Goal: Information Seeking & Learning: Learn about a topic

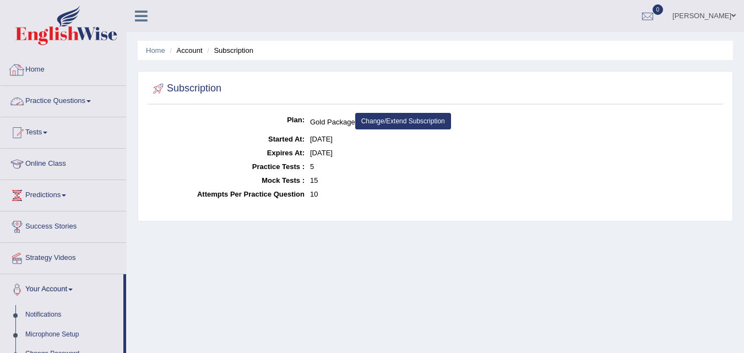
click at [24, 72] on div at bounding box center [17, 70] width 17 height 17
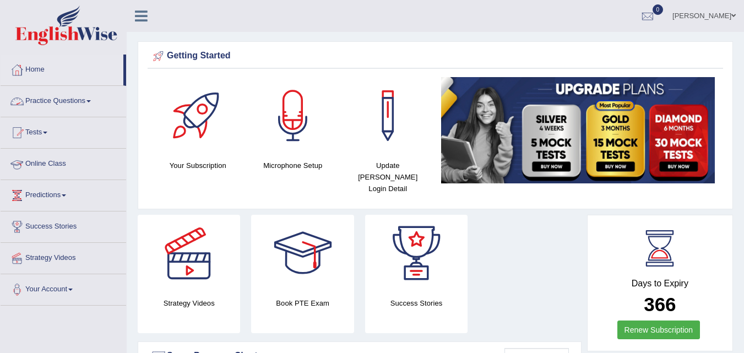
click at [42, 167] on link "Online Class" at bounding box center [64, 163] width 126 height 28
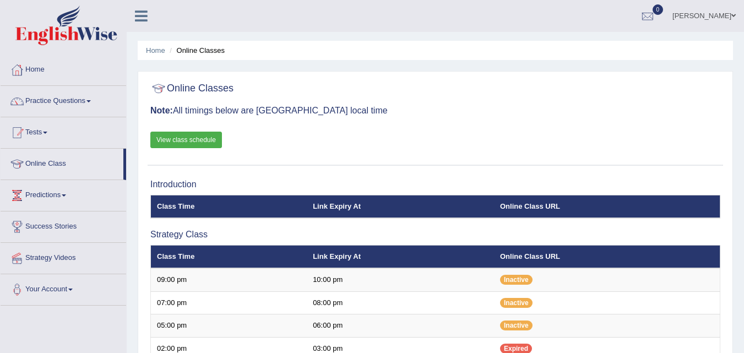
click at [569, 251] on th "Online Class URL" at bounding box center [607, 256] width 226 height 23
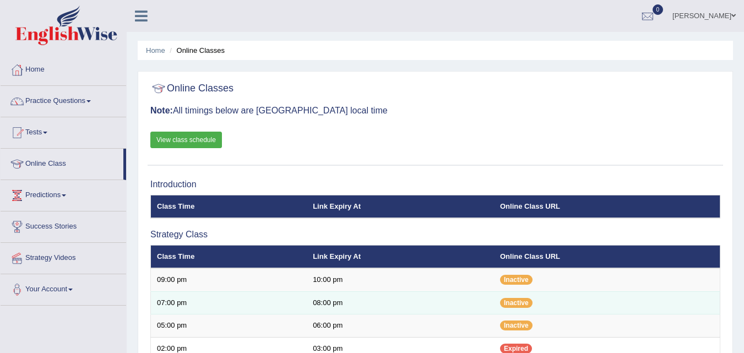
click at [606, 305] on td "Inactive" at bounding box center [607, 302] width 226 height 23
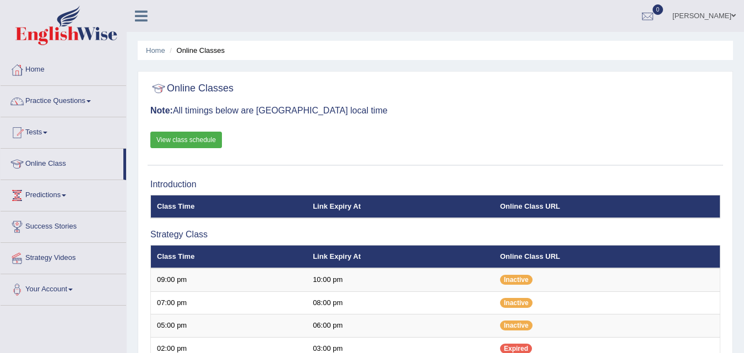
click at [537, 145] on div "Online Classes Note: All timings below are Melbourne local time View class sche…" at bounding box center [436, 121] width 576 height 89
drag, startPoint x: 280, startPoint y: 111, endPoint x: 262, endPoint y: 111, distance: 18.2
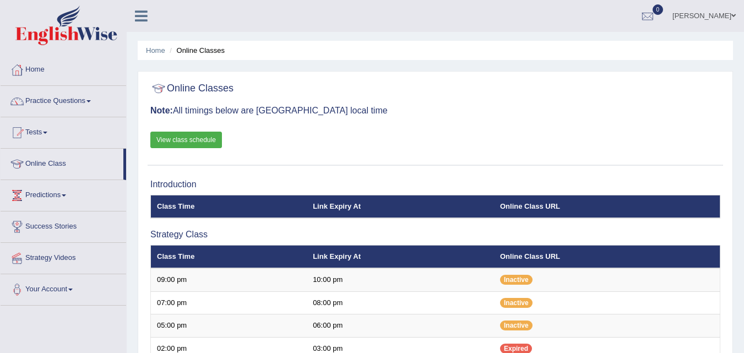
click at [262, 111] on h3 "Note: All timings below are Melbourne local time" at bounding box center [435, 111] width 570 height 10
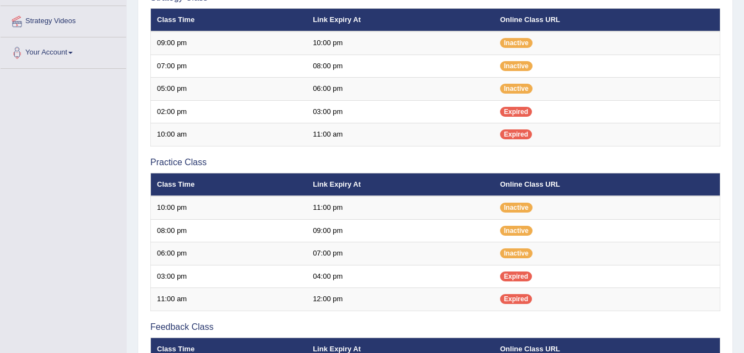
scroll to position [219, 0]
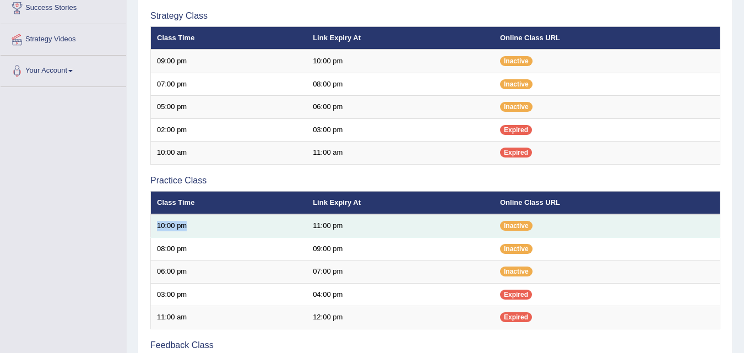
drag, startPoint x: 158, startPoint y: 221, endPoint x: 190, endPoint y: 222, distance: 32.5
click at [190, 222] on td "10:00 pm" at bounding box center [229, 225] width 156 height 23
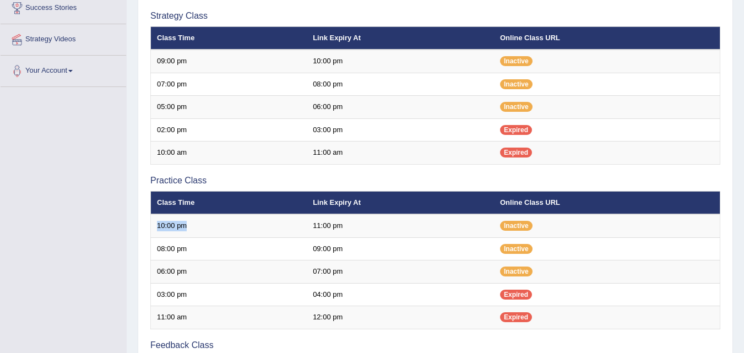
click at [219, 199] on th "Class Time" at bounding box center [229, 202] width 156 height 23
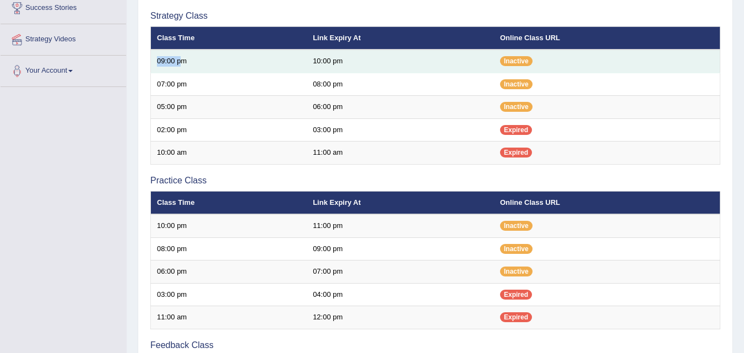
drag, startPoint x: 158, startPoint y: 59, endPoint x: 184, endPoint y: 61, distance: 27.1
click at [184, 61] on td "09:00 pm" at bounding box center [229, 61] width 156 height 23
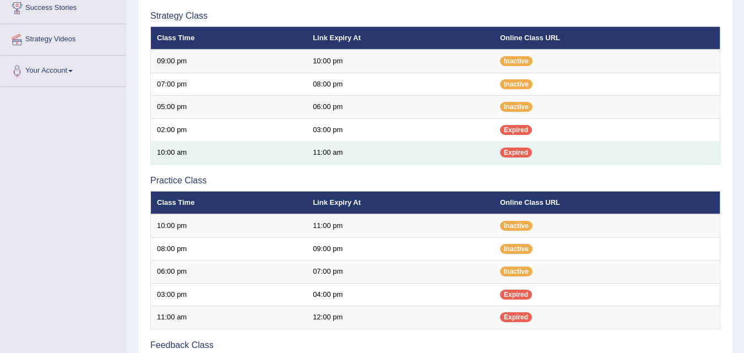
click at [159, 151] on td "10:00 am" at bounding box center [229, 153] width 156 height 23
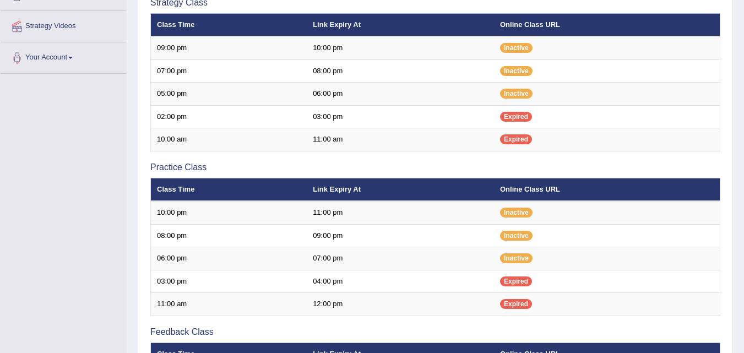
scroll to position [233, 0]
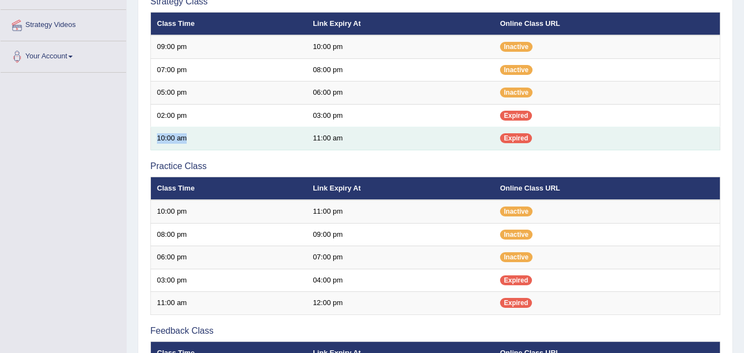
drag, startPoint x: 158, startPoint y: 138, endPoint x: 191, endPoint y: 135, distance: 33.1
click at [191, 135] on td "10:00 am" at bounding box center [229, 138] width 156 height 23
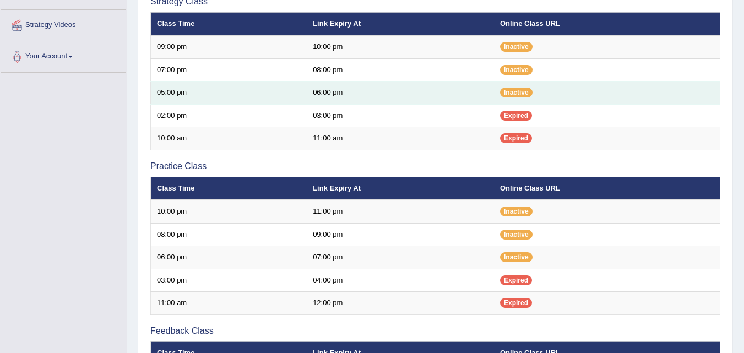
click at [167, 91] on td "05:00 pm" at bounding box center [229, 93] width 156 height 23
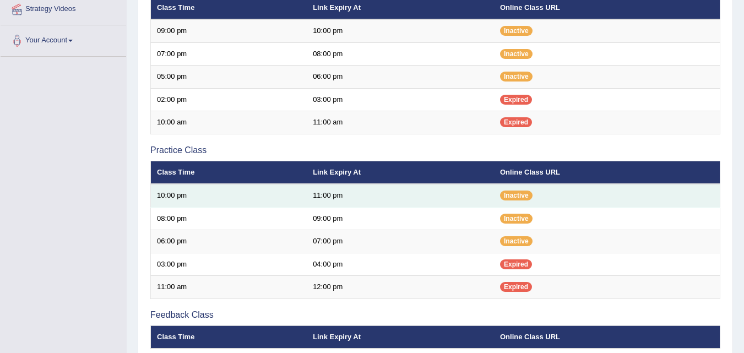
scroll to position [251, 0]
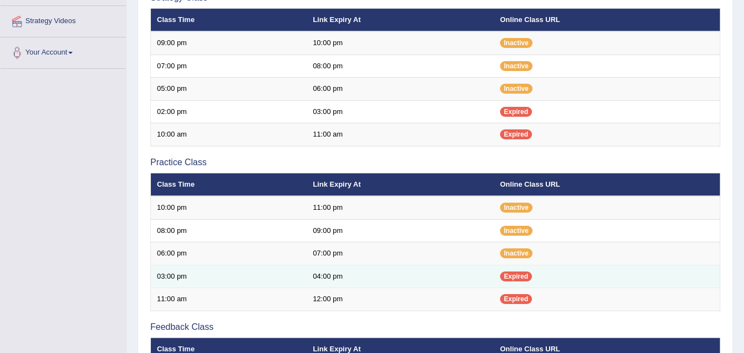
scroll to position [219, 0]
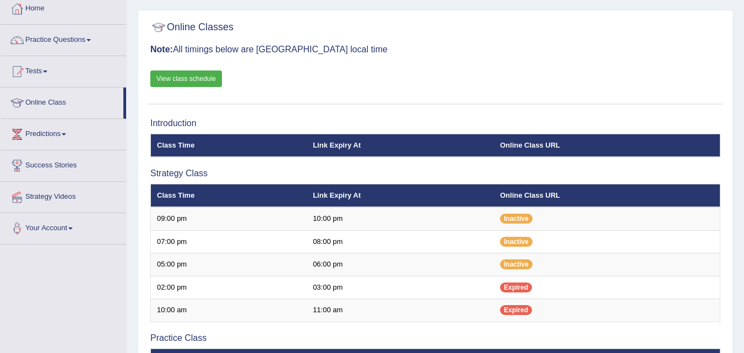
scroll to position [55, 0]
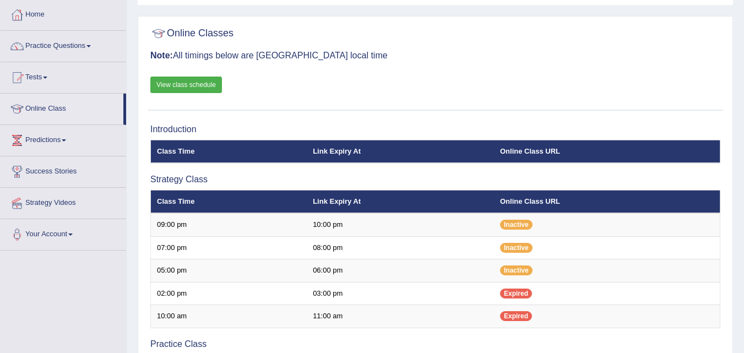
click at [206, 90] on link "View class schedule" at bounding box center [186, 85] width 72 height 17
click at [61, 51] on link "Practice Questions" at bounding box center [64, 45] width 126 height 28
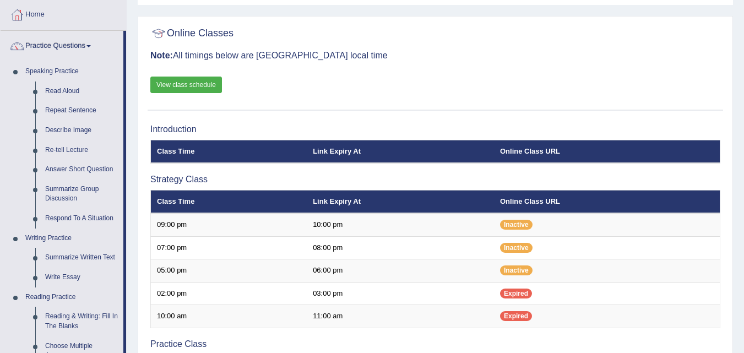
click at [51, 47] on link "Practice Questions" at bounding box center [62, 45] width 123 height 28
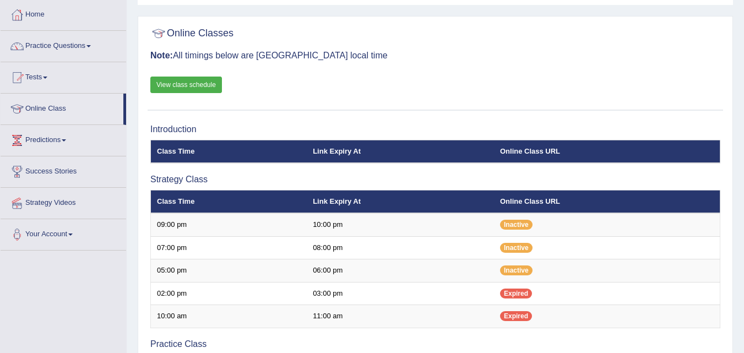
click at [51, 47] on link "Practice Questions" at bounding box center [64, 45] width 126 height 28
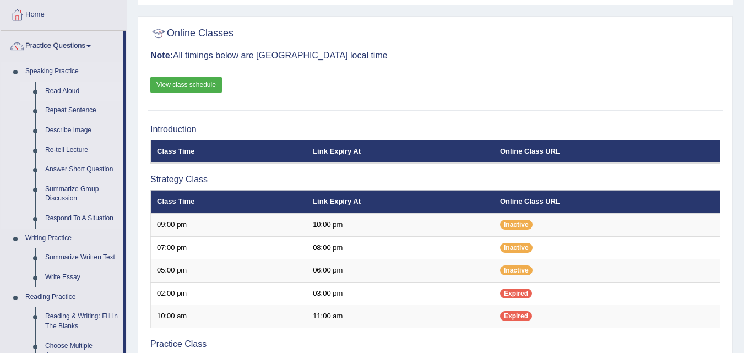
click at [53, 86] on link "Read Aloud" at bounding box center [81, 92] width 83 height 20
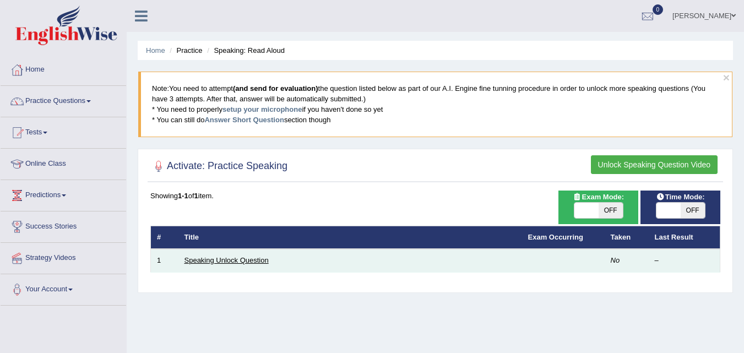
click at [208, 262] on link "Speaking Unlock Question" at bounding box center [226, 260] width 84 height 8
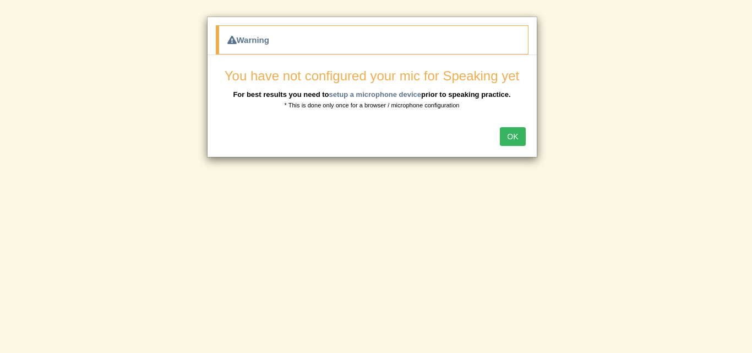
click at [509, 127] on button "OK" at bounding box center [512, 136] width 25 height 19
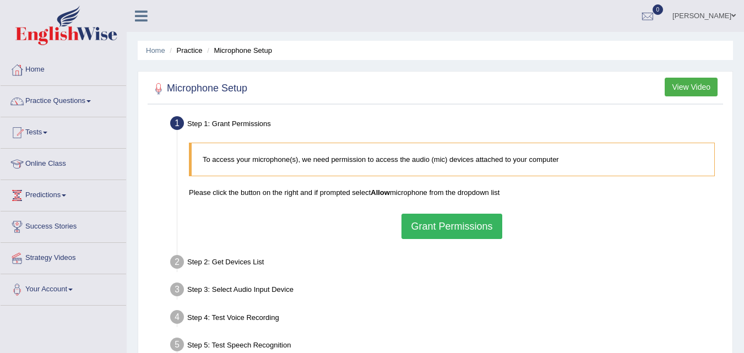
click at [444, 236] on button "Grant Permissions" at bounding box center [451, 226] width 100 height 25
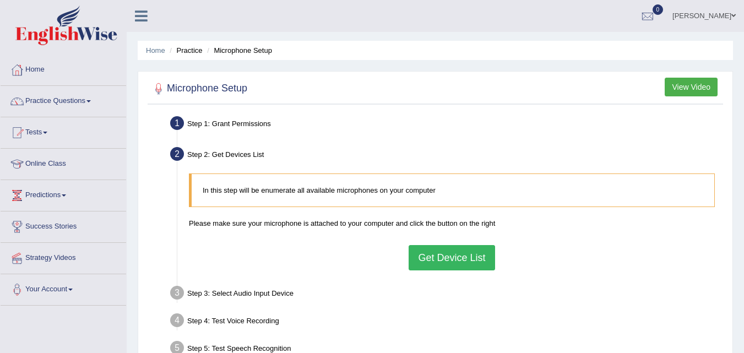
click at [424, 260] on button "Get Device List" at bounding box center [452, 257] width 86 height 25
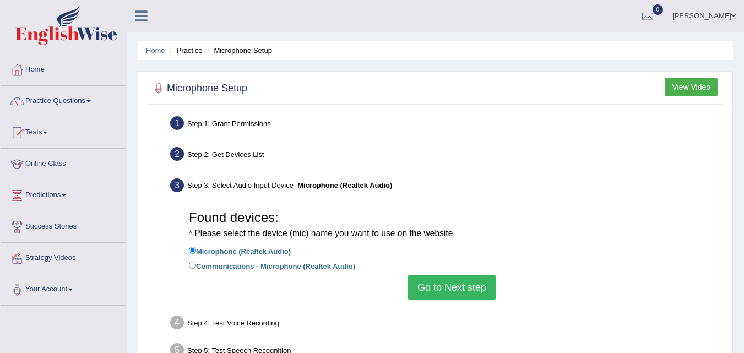
click at [435, 290] on button "Go to Next step" at bounding box center [452, 287] width 88 height 25
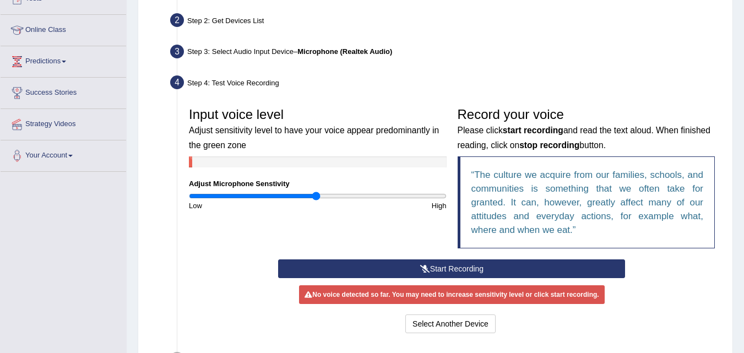
scroll to position [127, 0]
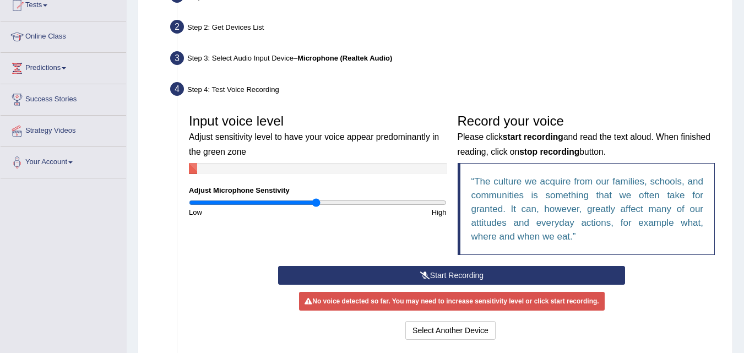
click at [449, 278] on button "Start Recording" at bounding box center [451, 275] width 347 height 19
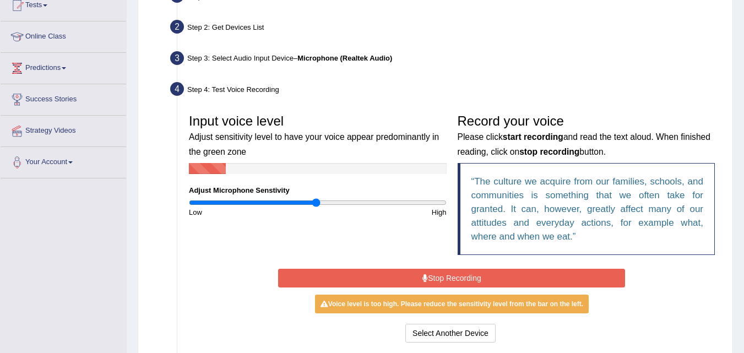
click at [449, 278] on button "Stop Recording" at bounding box center [451, 278] width 347 height 19
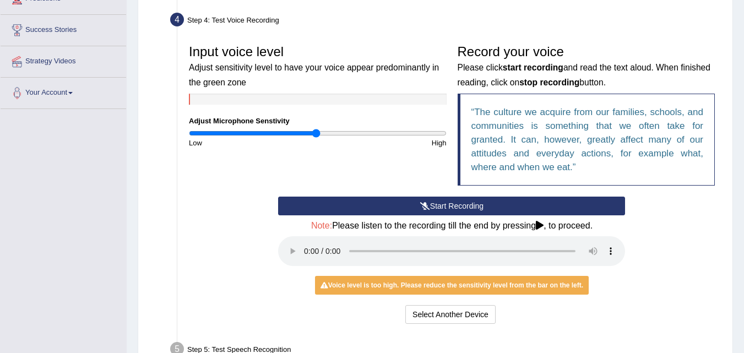
scroll to position [200, 0]
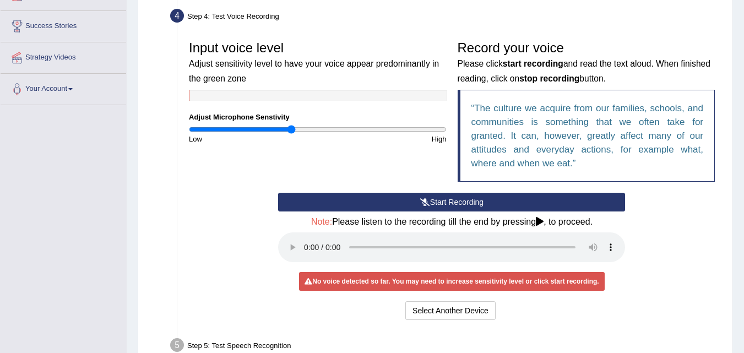
drag, startPoint x: 316, startPoint y: 131, endPoint x: 292, endPoint y: 130, distance: 24.2
type input "0.8"
click at [292, 130] on input "range" at bounding box center [318, 129] width 258 height 9
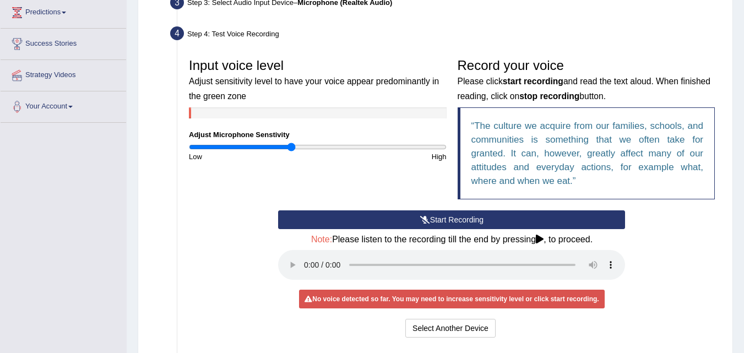
scroll to position [138, 0]
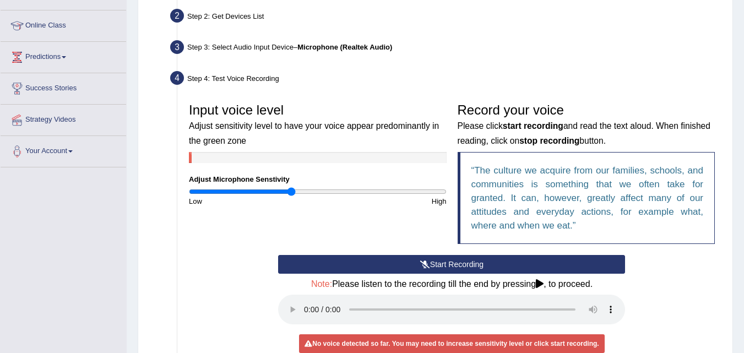
click at [417, 266] on button "Start Recording" at bounding box center [451, 264] width 347 height 19
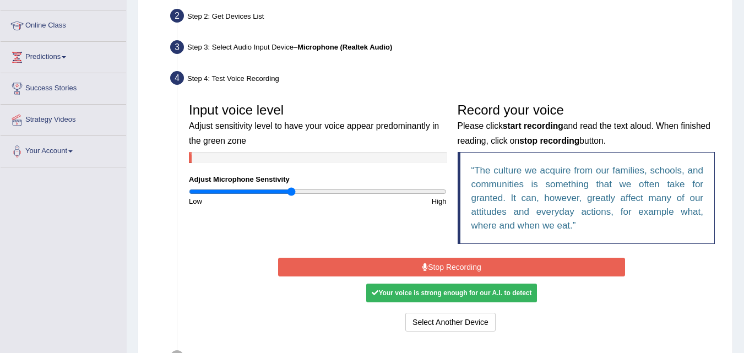
click at [417, 266] on button "Stop Recording" at bounding box center [451, 267] width 347 height 19
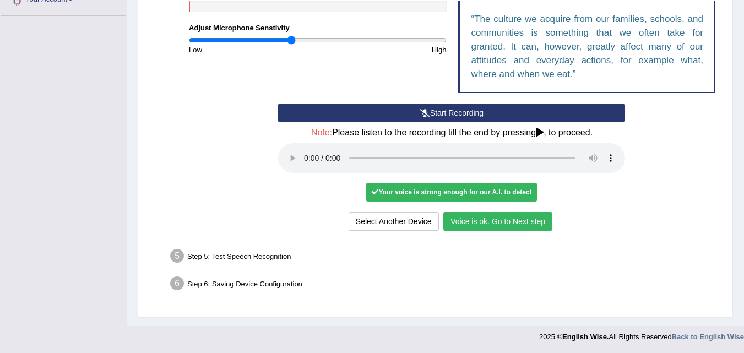
scroll to position [290, 0]
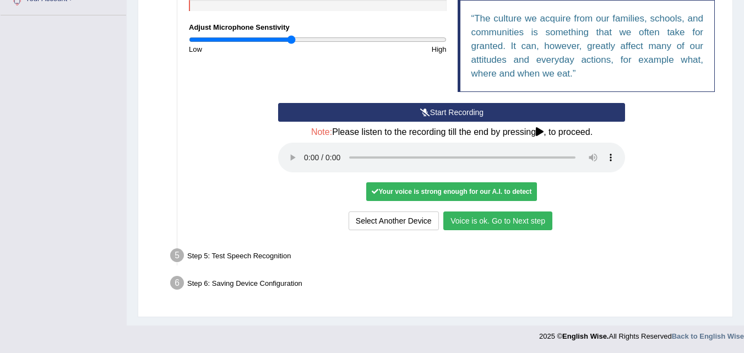
click at [486, 220] on button "Voice is ok. Go to Next step" at bounding box center [497, 220] width 109 height 19
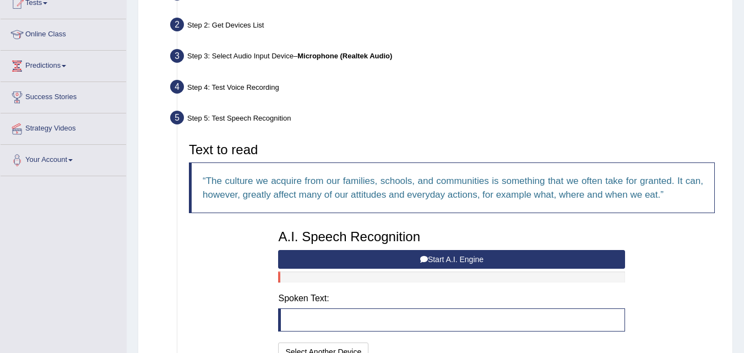
scroll to position [123, 0]
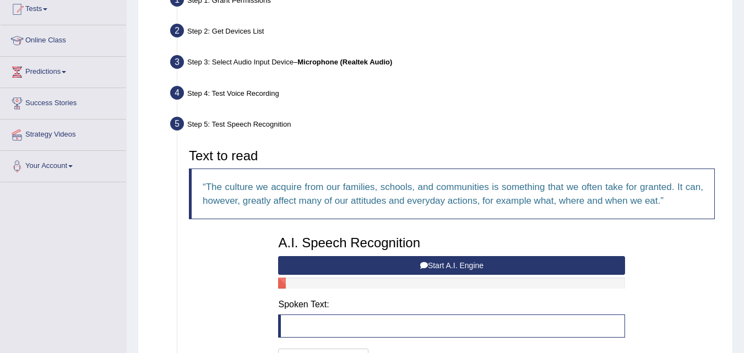
click at [466, 269] on button "Start A.I. Engine" at bounding box center [451, 265] width 347 height 19
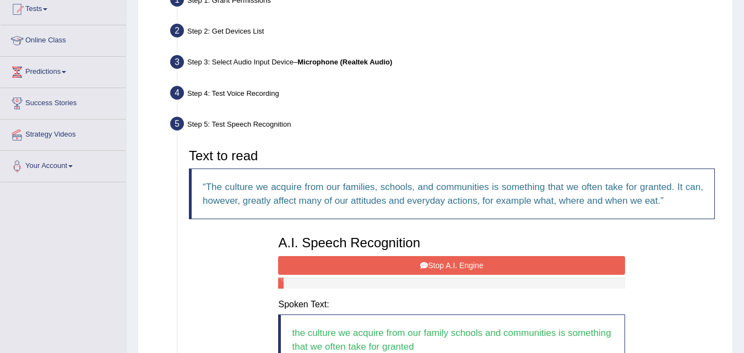
click at [466, 269] on button "Stop A.I. Engine" at bounding box center [451, 265] width 347 height 19
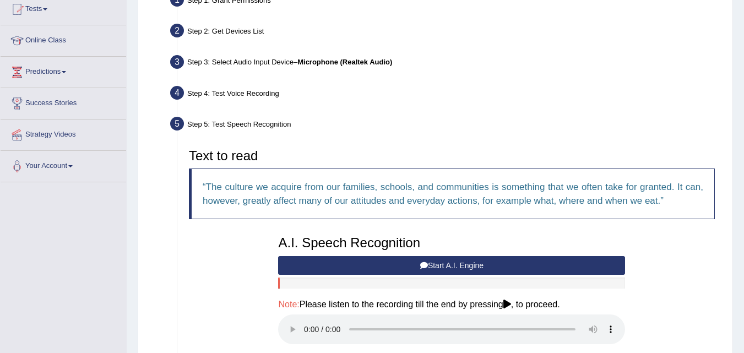
click at [566, 314] on div "Note: Please listen to the recording till the end by pressing , to proceed." at bounding box center [451, 324] width 347 height 48
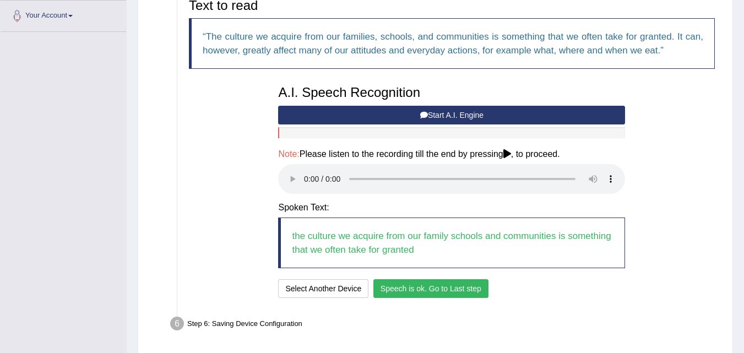
click at [424, 286] on button "Speech is ok. Go to Last step" at bounding box center [430, 288] width 115 height 19
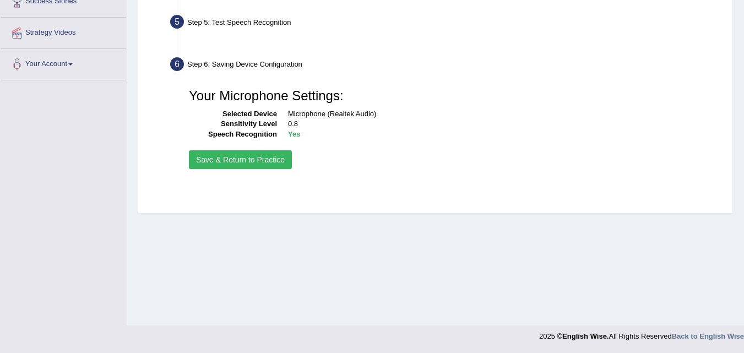
scroll to position [225, 0]
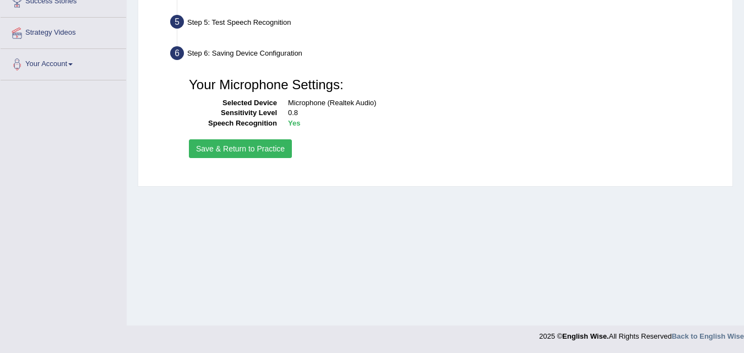
click at [252, 153] on button "Save & Return to Practice" at bounding box center [240, 148] width 103 height 19
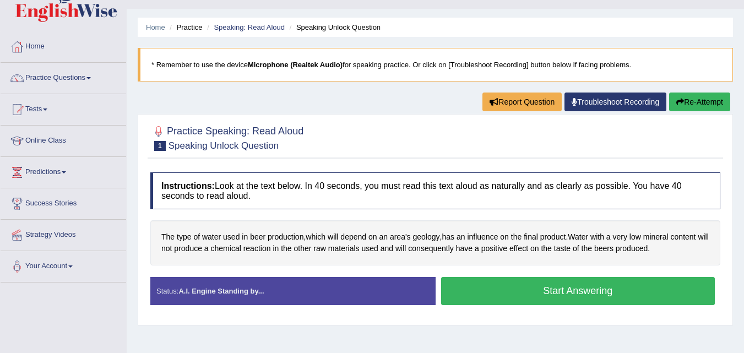
scroll to position [22, 0]
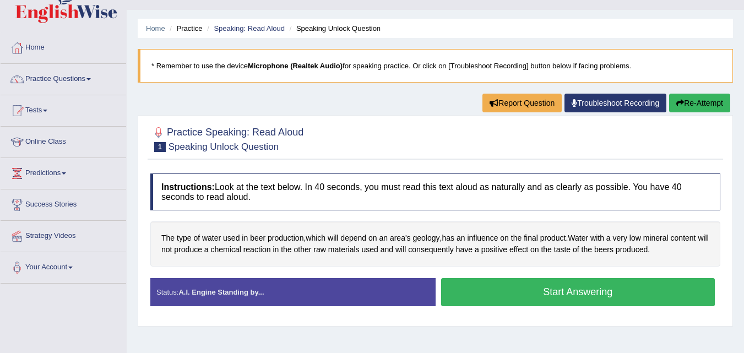
click at [493, 289] on button "Start Answering" at bounding box center [578, 292] width 274 height 28
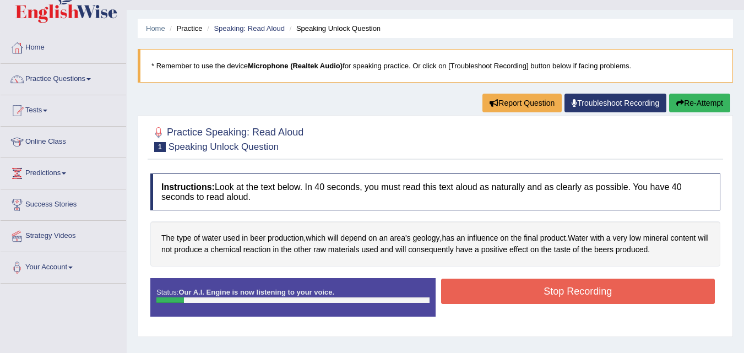
click at [512, 290] on button "Stop Recording" at bounding box center [578, 291] width 274 height 25
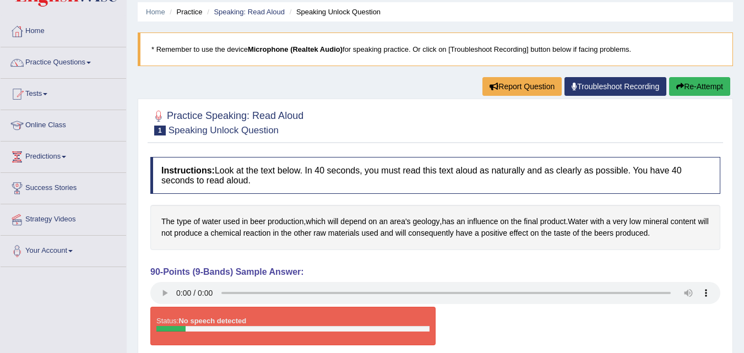
scroll to position [38, 0]
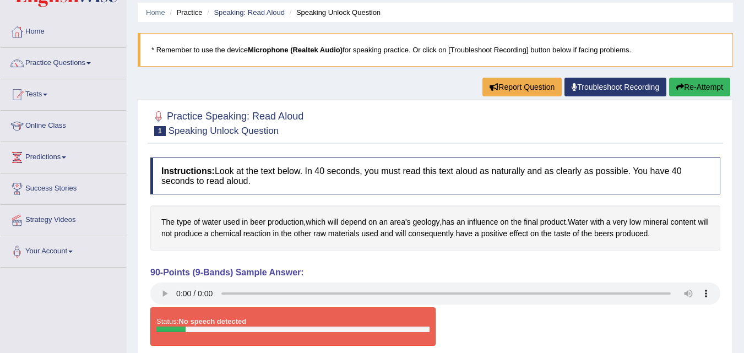
click at [707, 84] on button "Re-Attempt" at bounding box center [699, 87] width 61 height 19
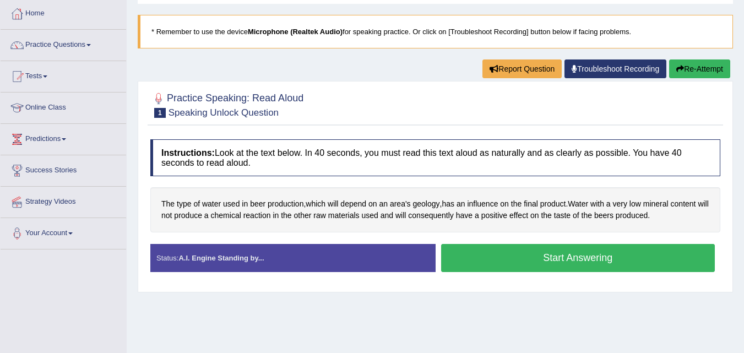
click at [636, 258] on button "Start Answering" at bounding box center [578, 258] width 274 height 28
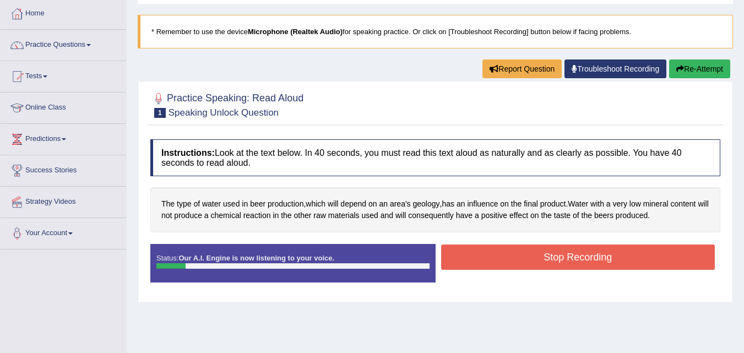
click at [636, 258] on button "Stop Recording" at bounding box center [578, 257] width 274 height 25
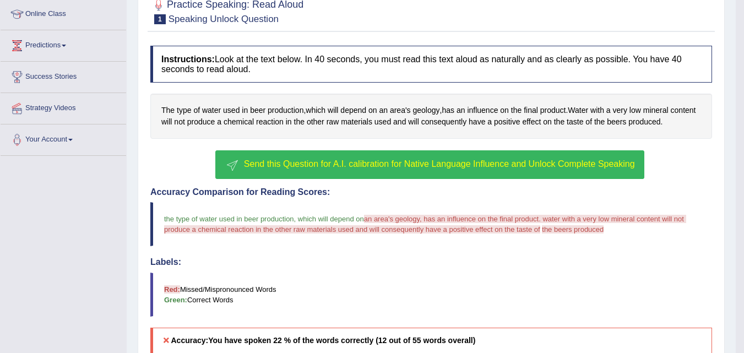
scroll to position [148, 0]
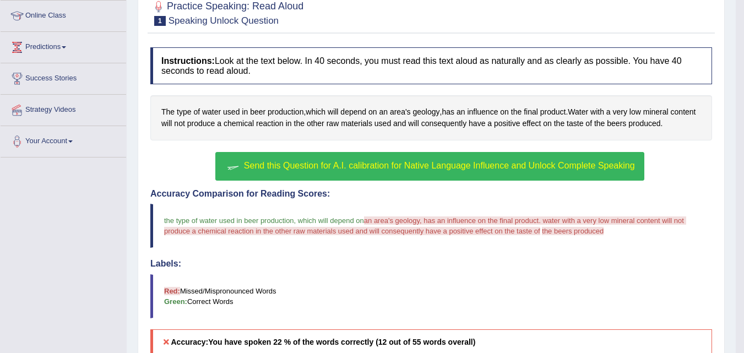
click at [541, 167] on span "Send this Question for A.I. calibration for Native Language Influence and Unloc…" at bounding box center [439, 165] width 391 height 9
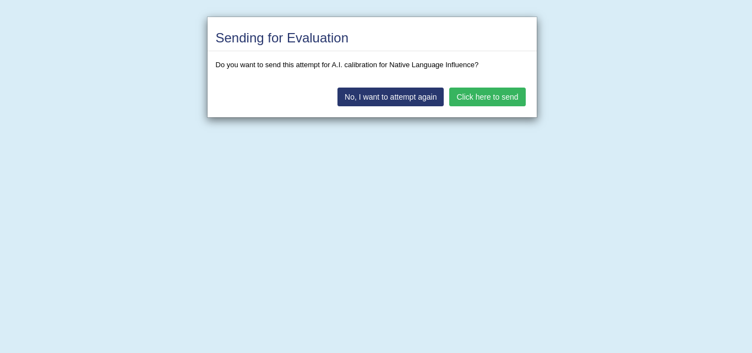
click at [484, 94] on button "Click here to send" at bounding box center [487, 97] width 76 height 19
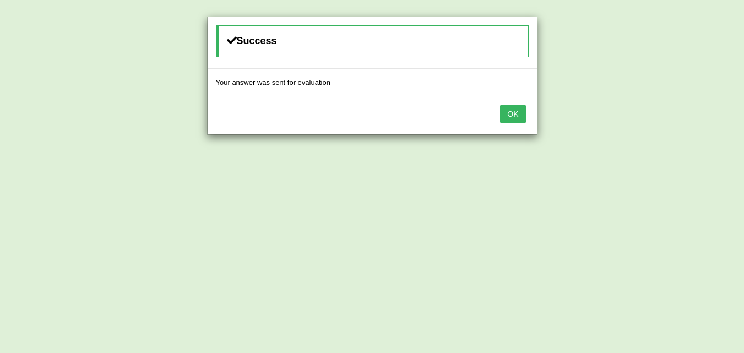
click at [511, 110] on button "OK" at bounding box center [512, 114] width 25 height 19
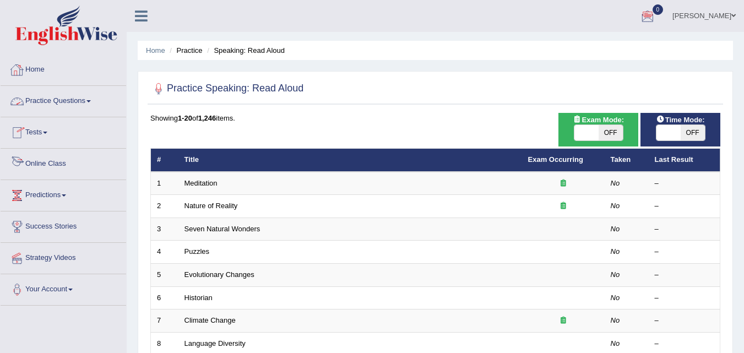
click at [58, 178] on li "Online Class" at bounding box center [64, 164] width 126 height 31
click at [58, 168] on link "Online Class" at bounding box center [62, 163] width 123 height 28
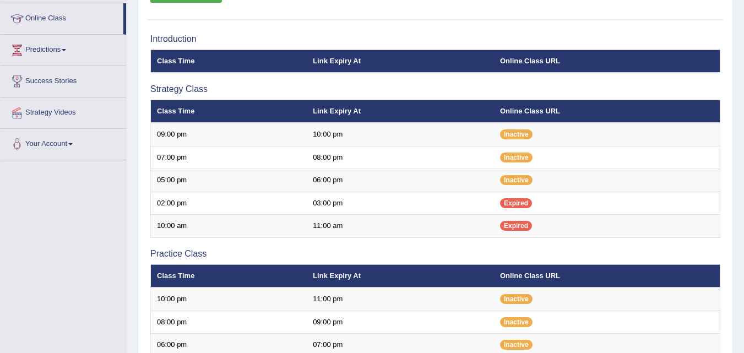
scroll to position [147, 0]
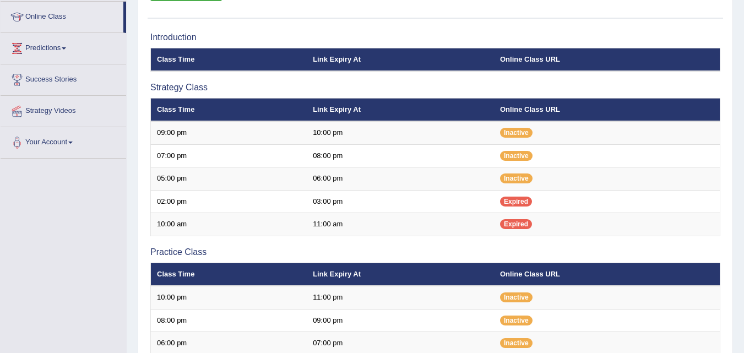
click at [581, 128] on td "Inactive" at bounding box center [607, 132] width 226 height 23
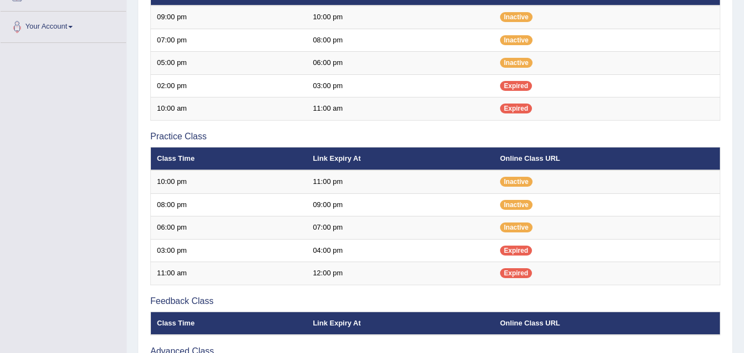
scroll to position [275, 0]
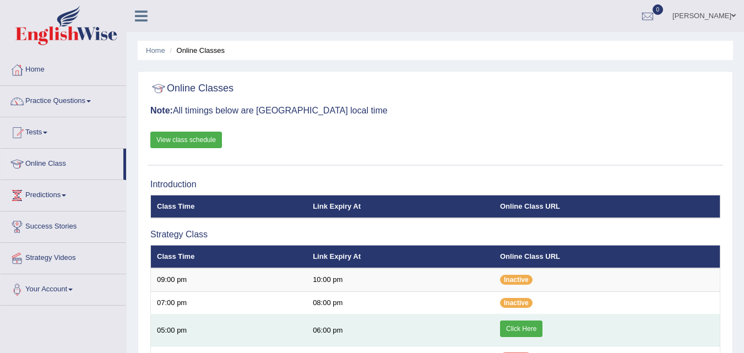
click at [518, 314] on td "Click Here" at bounding box center [607, 330] width 226 height 32
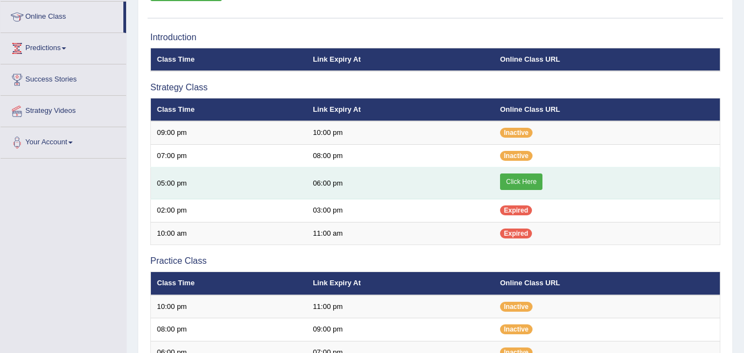
click at [507, 179] on link "Click Here" at bounding box center [521, 181] width 42 height 17
